Goal: Task Accomplishment & Management: Complete application form

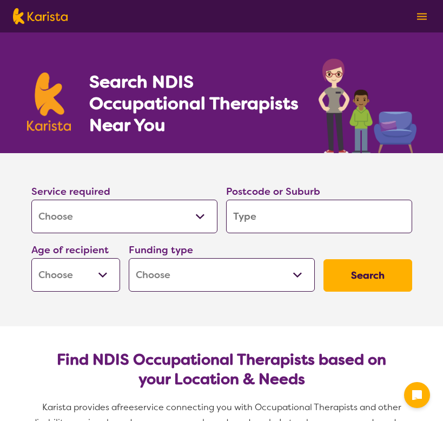
select select "[MEDICAL_DATA]"
click at [275, 217] on input "search" at bounding box center [319, 217] width 186 height 34
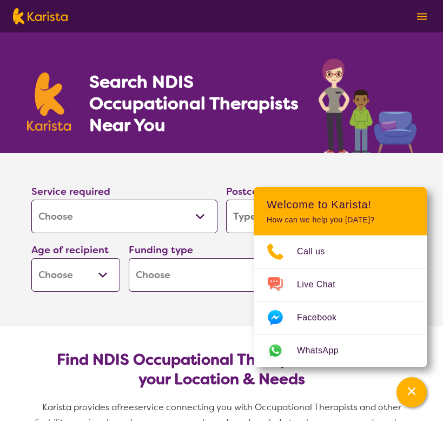
type input "c"
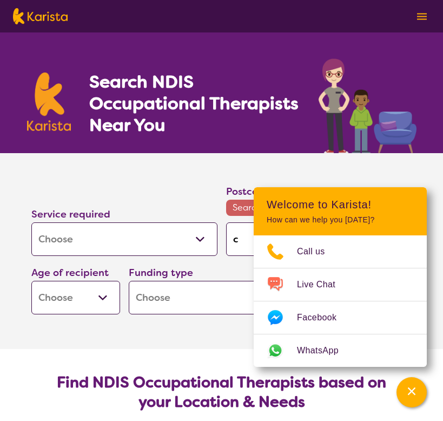
type input "co"
type input "cof"
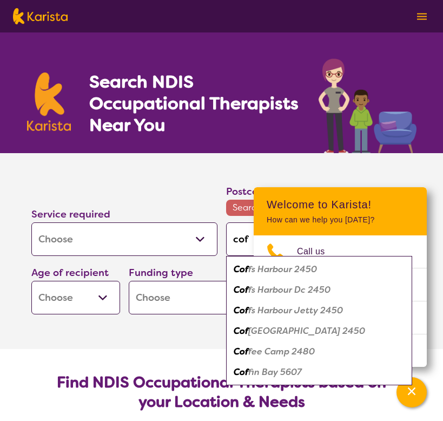
type input "coff"
type input "coffs"
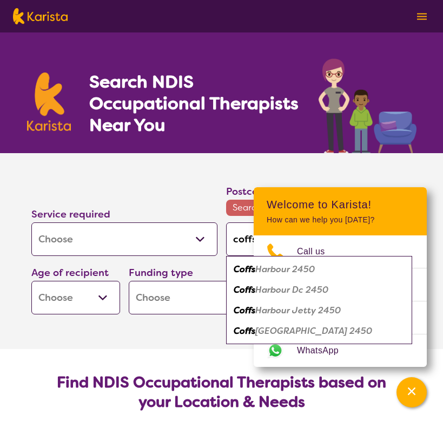
click at [302, 269] on em "Harbour 2450" at bounding box center [285, 268] width 60 height 11
type input "2450"
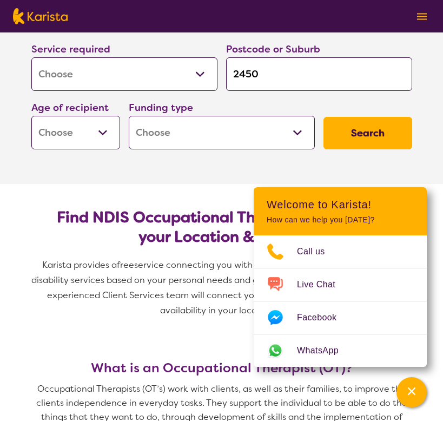
scroll to position [145, 0]
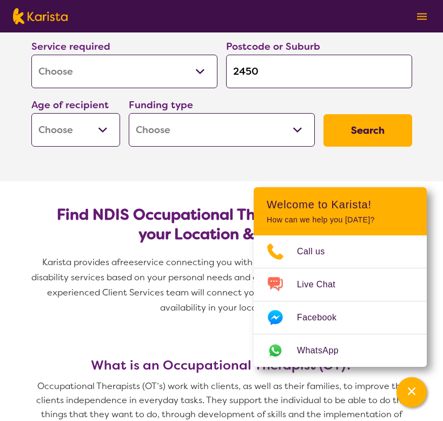
click at [94, 131] on select "Early Childhood - 0 to 9 Child - 10 to 11 Adolescent - 12 to 17 Adult - 18 to 6…" at bounding box center [75, 130] width 89 height 34
click at [176, 173] on section "Service required Allied Health Assistant Assessment ([MEDICAL_DATA] or [MEDICAL…" at bounding box center [221, 94] width 433 height 173
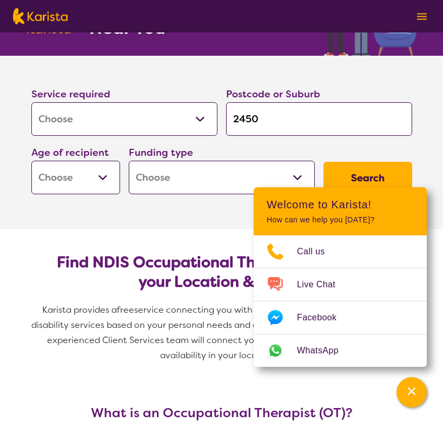
scroll to position [118, 0]
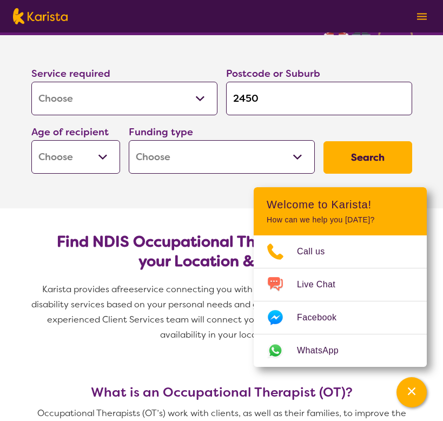
click at [215, 163] on select "Home Care Package (HCP) National Disability Insurance Scheme (NDIS) I don't know" at bounding box center [222, 157] width 186 height 34
select select "NDIS"
click at [129, 140] on select "Home Care Package (HCP) National Disability Insurance Scheme (NDIS) I don't know" at bounding box center [222, 157] width 186 height 34
select select "NDIS"
click at [98, 161] on select "Early Childhood - 0 to 9 Child - 10 to 11 Adolescent - 12 to 17 Adult - 18 to 6…" at bounding box center [75, 157] width 89 height 34
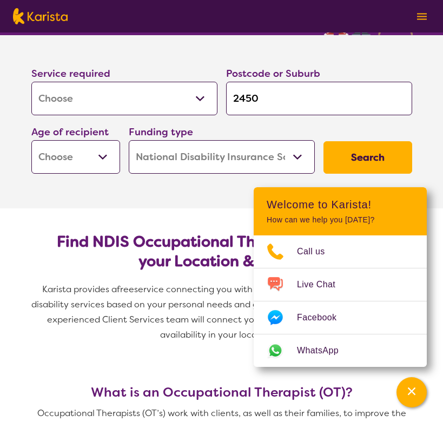
select select "EC"
click at [31, 140] on select "Early Childhood - 0 to 9 Child - 10 to 11 Adolescent - 12 to 17 Adult - 18 to 6…" at bounding box center [75, 157] width 89 height 34
select select "EC"
click at [383, 166] on button "Search" at bounding box center [367, 157] width 89 height 32
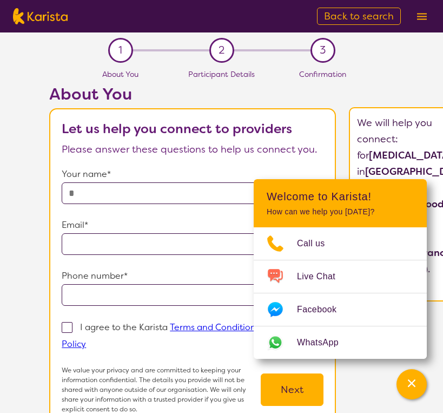
select select "[MEDICAL_DATA]"
select select "EC"
select select "NDIS"
select select "[MEDICAL_DATA]"
select select "EC"
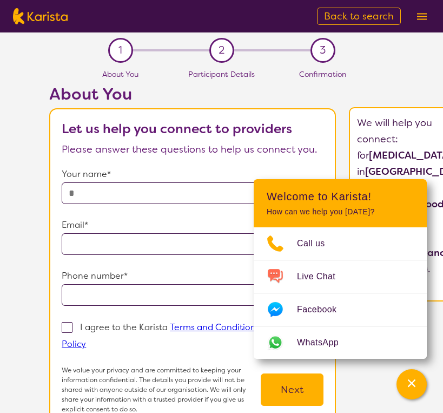
select select "NDIS"
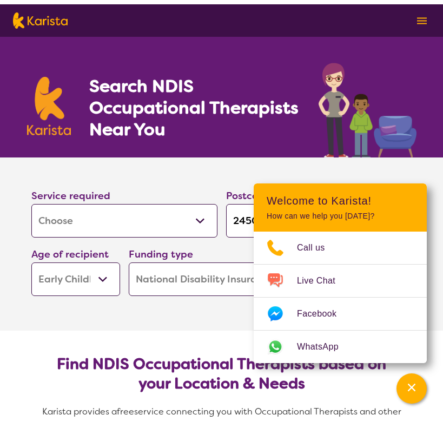
scroll to position [118, 0]
